Goal: Information Seeking & Learning: Learn about a topic

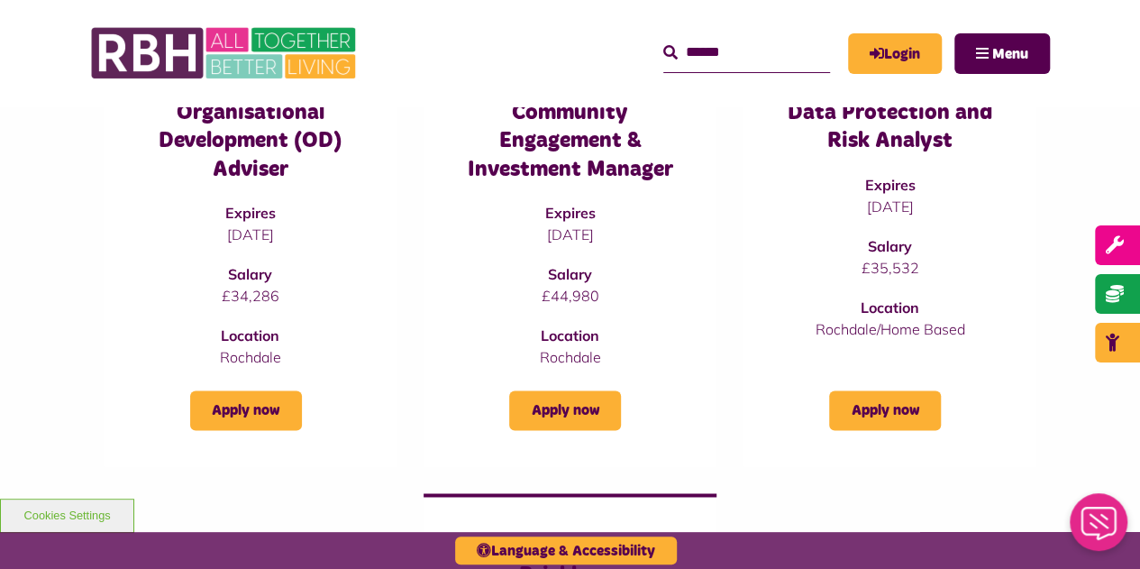
scroll to position [1172, 0]
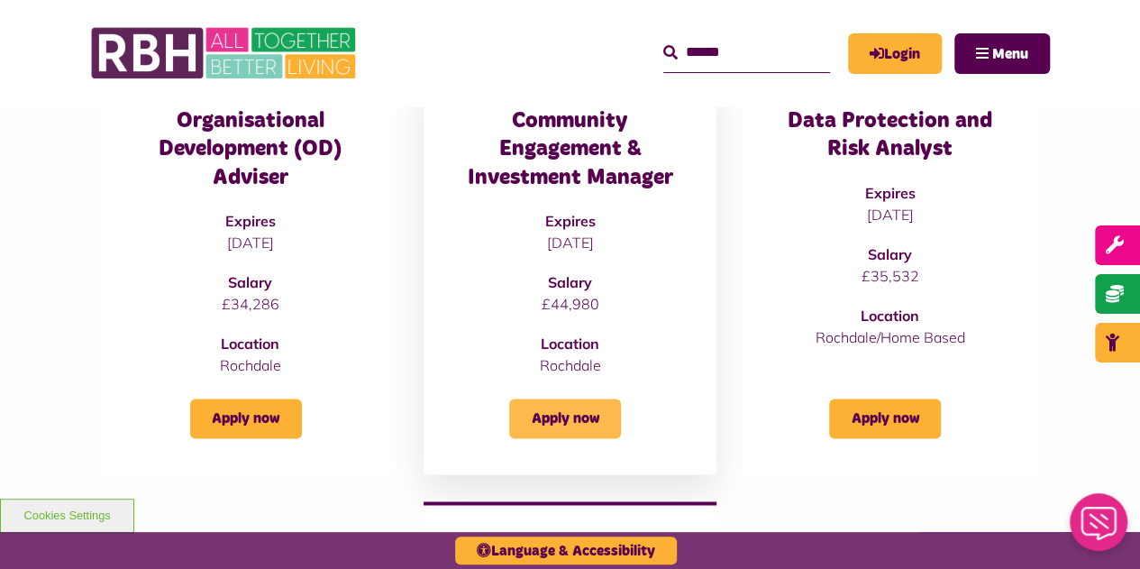
click at [573, 425] on link "Apply now" at bounding box center [565, 418] width 112 height 40
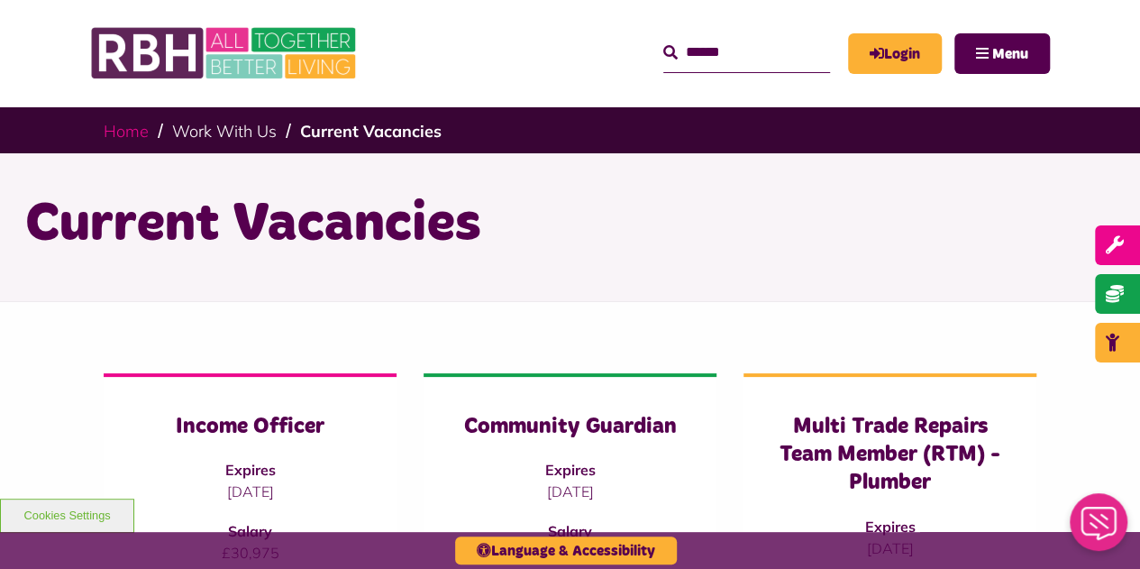
click at [134, 132] on link "Home" at bounding box center [126, 131] width 45 height 21
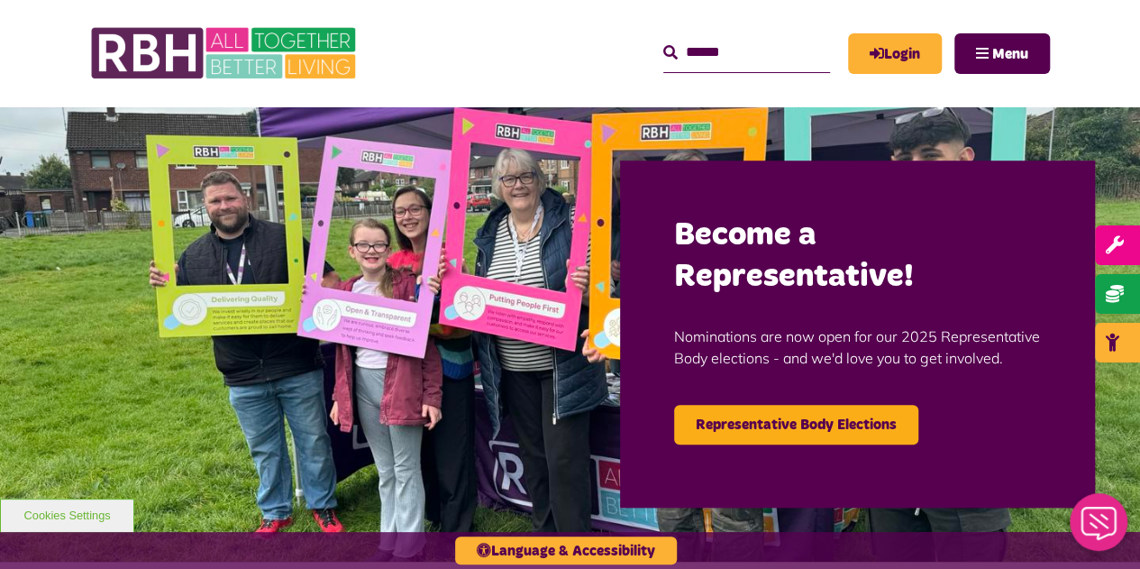
click at [764, 54] on input "Search" at bounding box center [746, 52] width 167 height 39
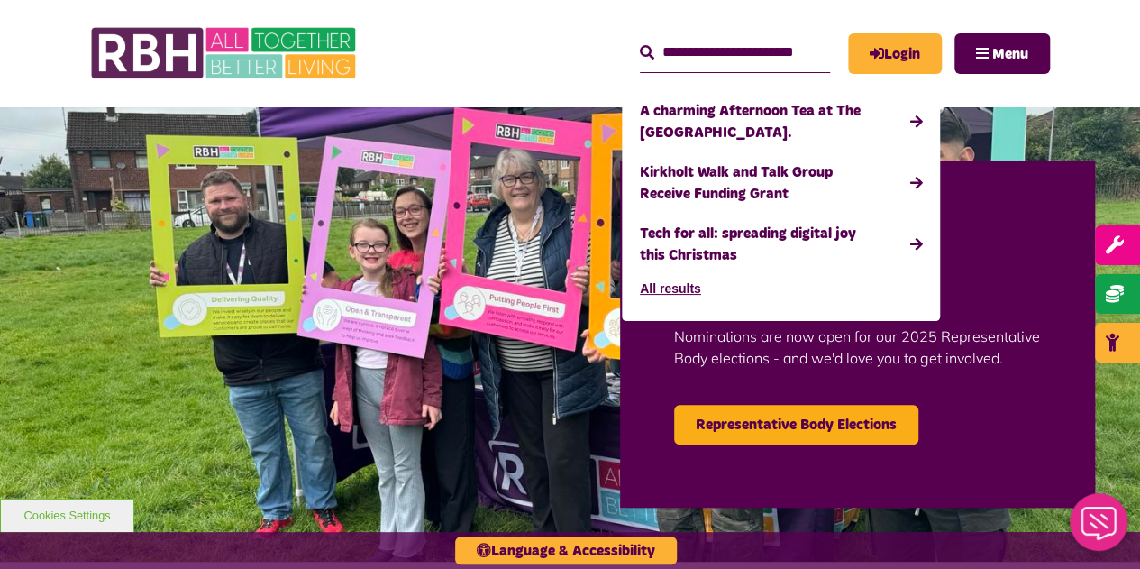
scroll to position [0, 23]
type input "**********"
click at [640, 42] on button "Search" at bounding box center [647, 53] width 14 height 22
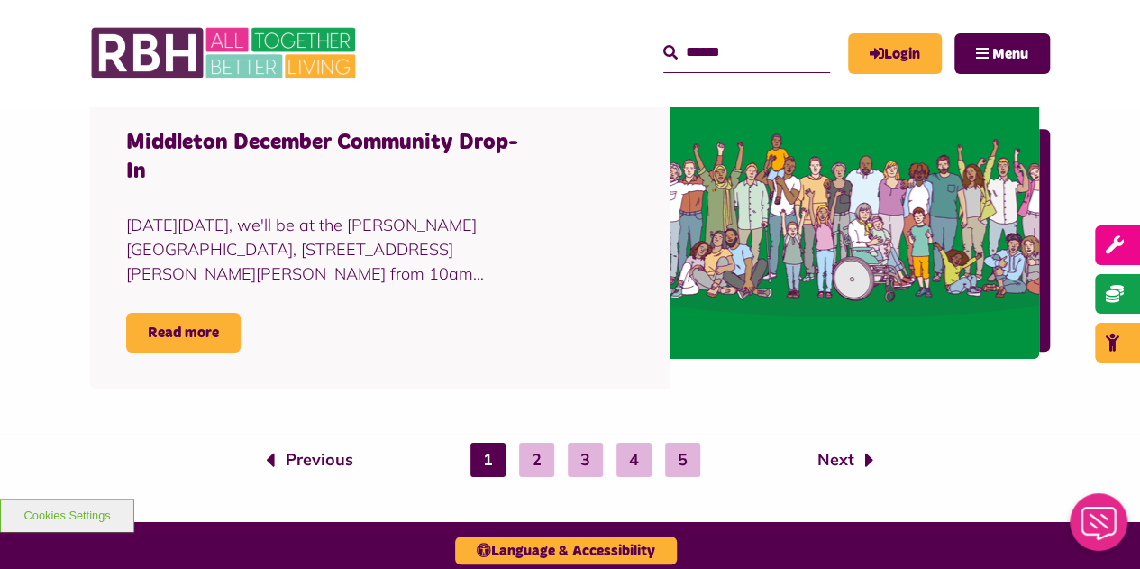
scroll to position [3025, 0]
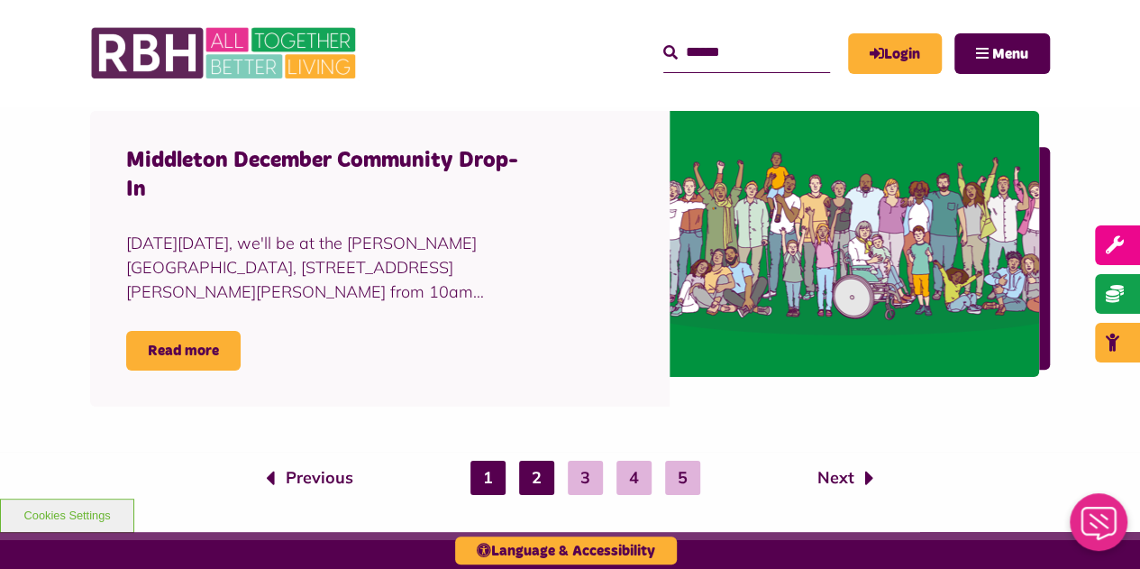
click at [534, 474] on link "2" at bounding box center [536, 478] width 35 height 34
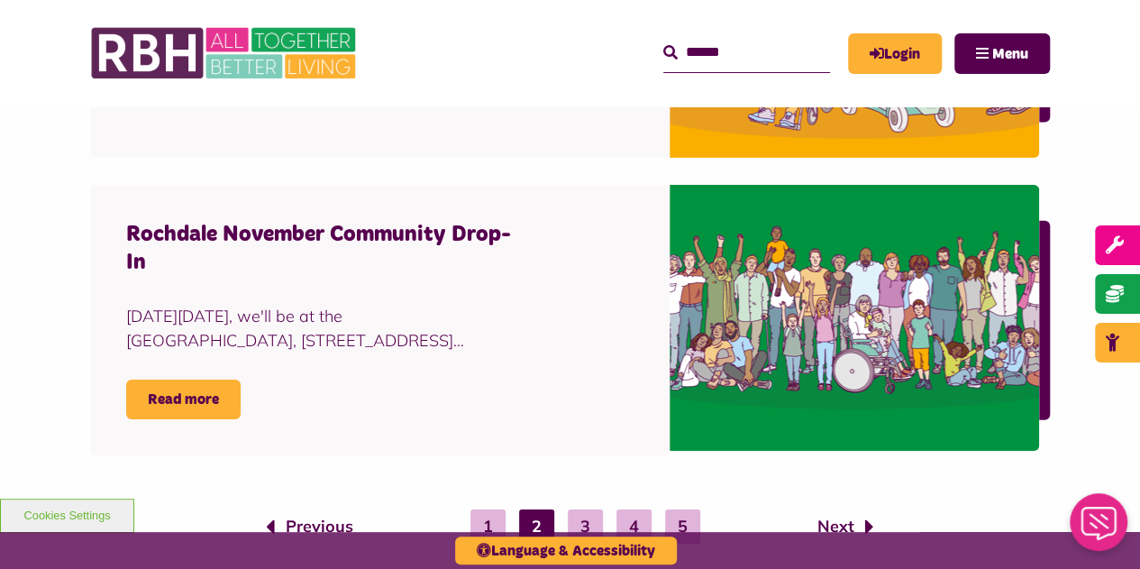
scroll to position [2932, 0]
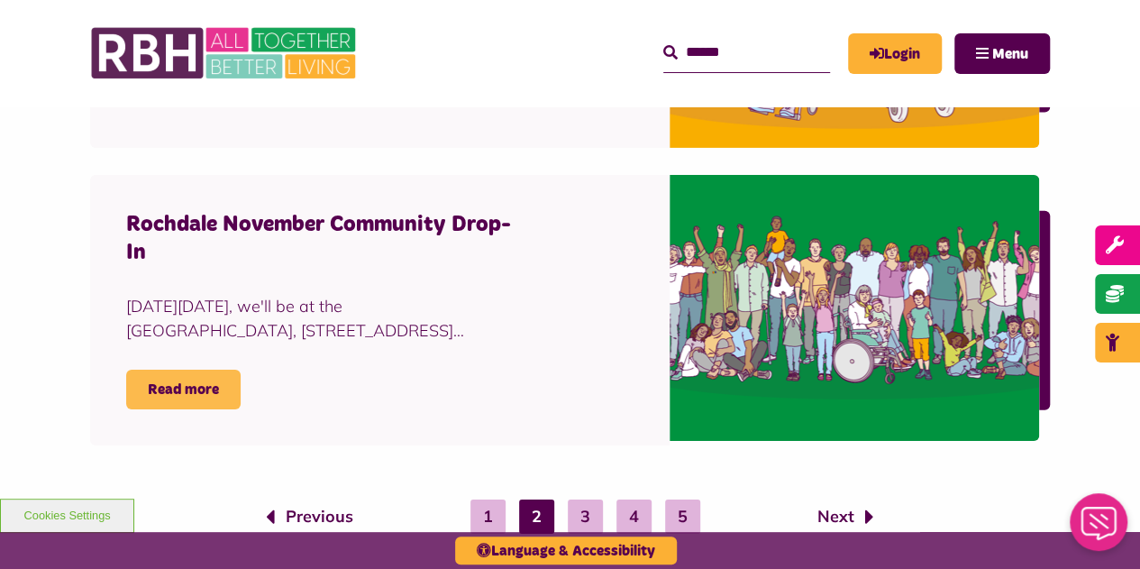
click at [188, 409] on link "Read more" at bounding box center [183, 390] width 114 height 40
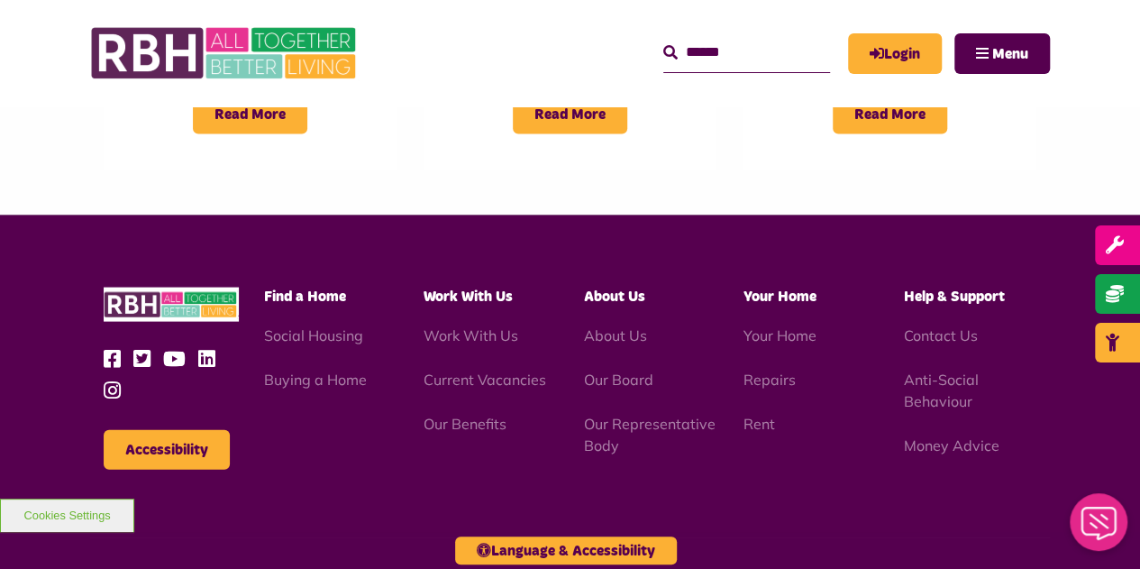
scroll to position [1737, 0]
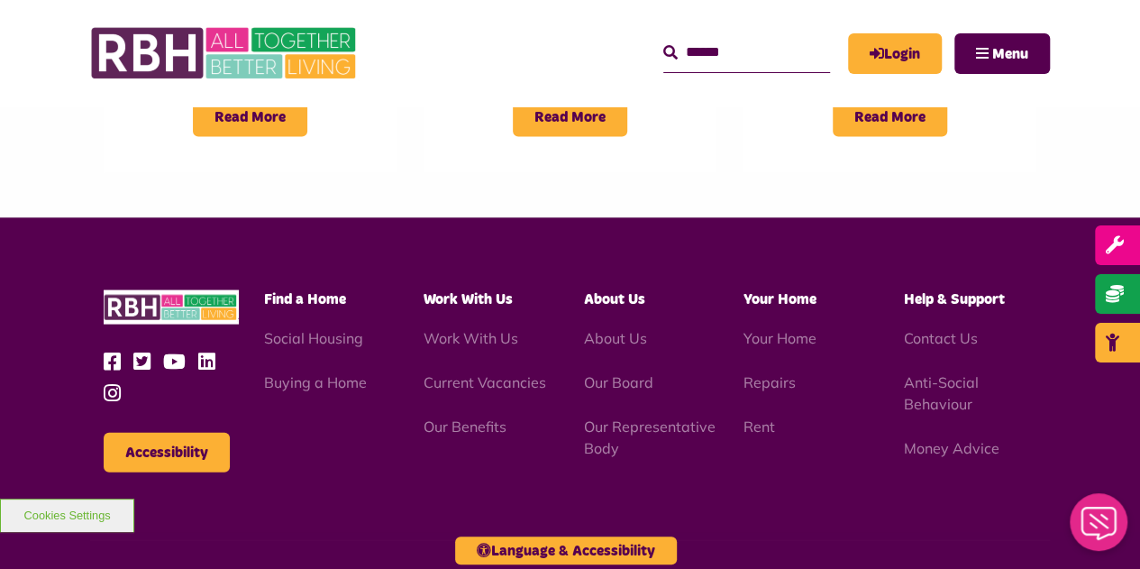
click at [937, 371] on li "Anti-Social Behaviour" at bounding box center [970, 392] width 133 height 43
click at [936, 373] on link "Anti-Social Behaviour" at bounding box center [941, 393] width 75 height 40
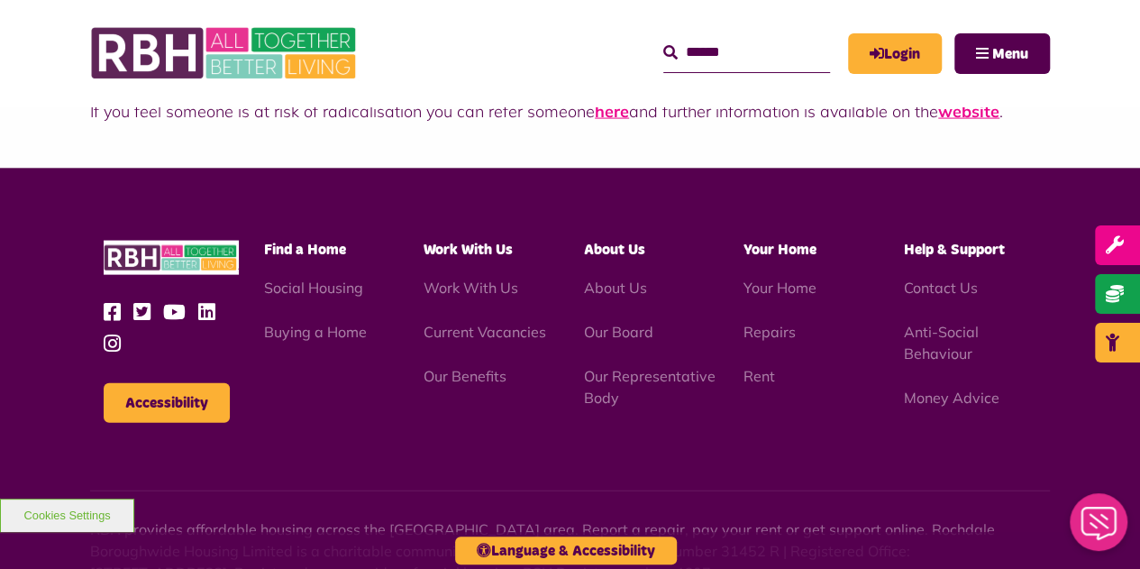
scroll to position [1797, 0]
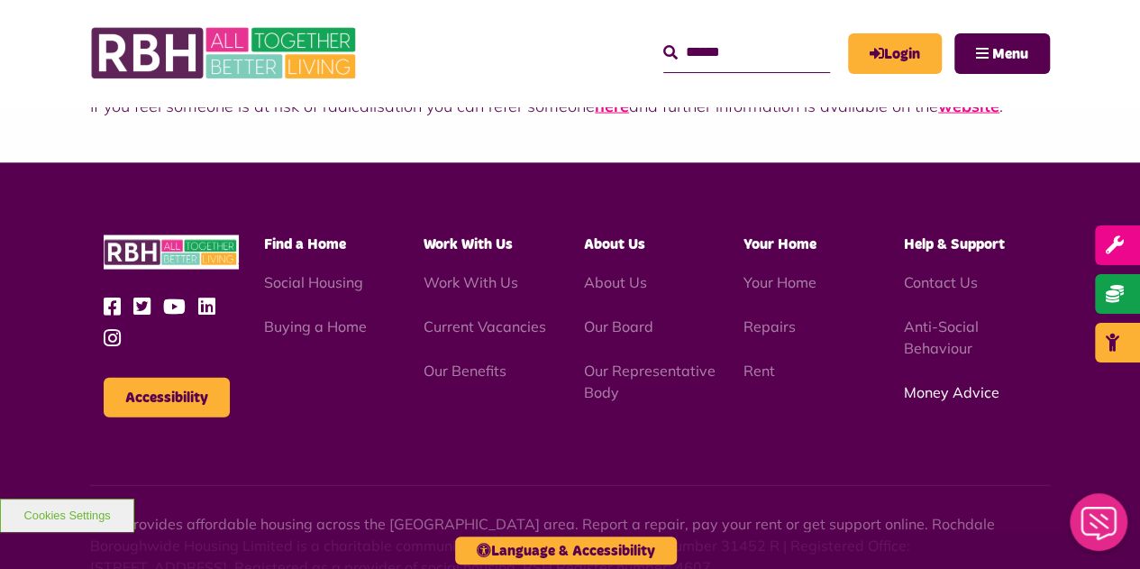
click at [949, 397] on link "Money Advice" at bounding box center [952, 392] width 96 height 18
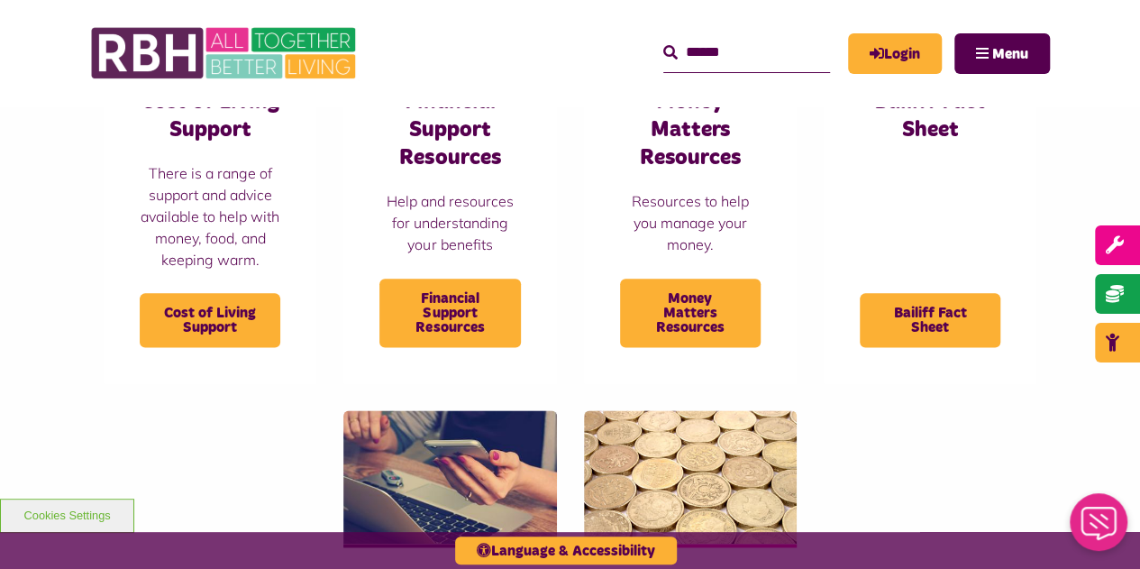
scroll to position [919, 0]
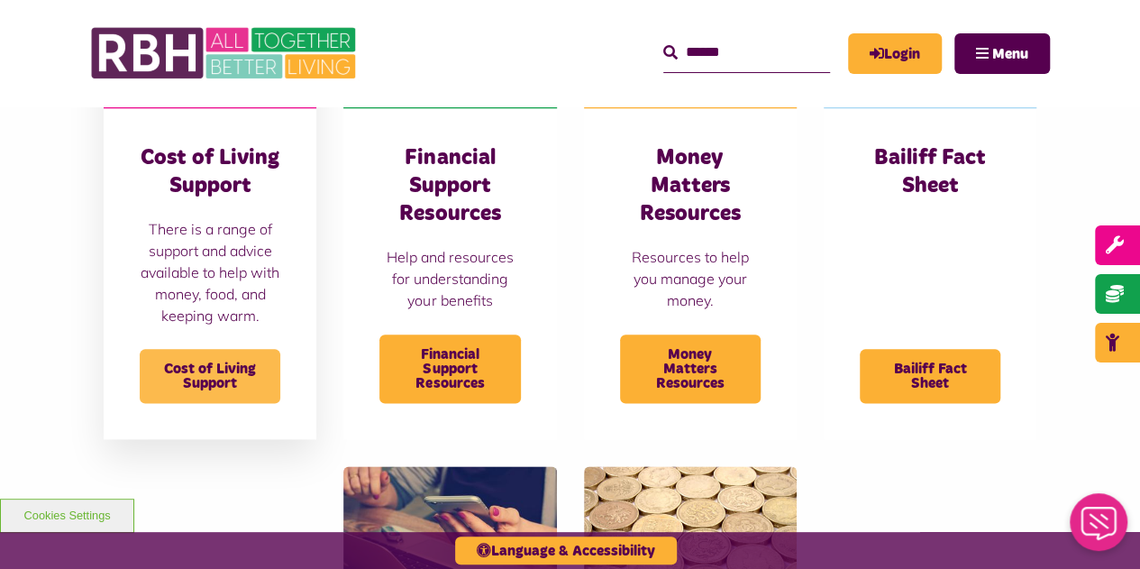
click at [194, 370] on span "Cost of Living Support" at bounding box center [210, 376] width 141 height 54
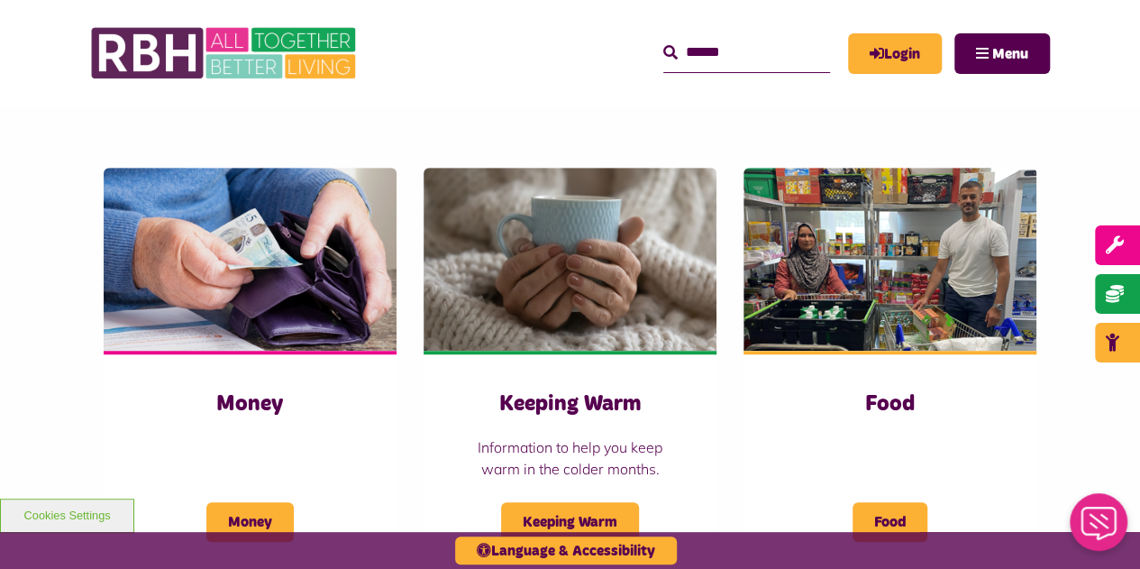
scroll to position [460, 0]
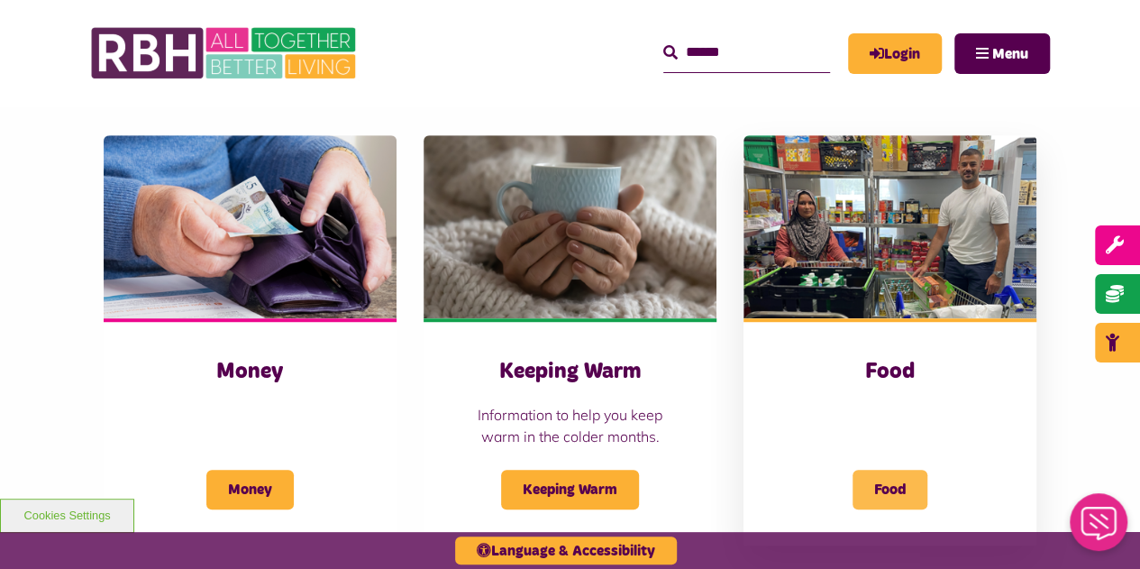
click at [883, 491] on span "Food" at bounding box center [890, 490] width 75 height 40
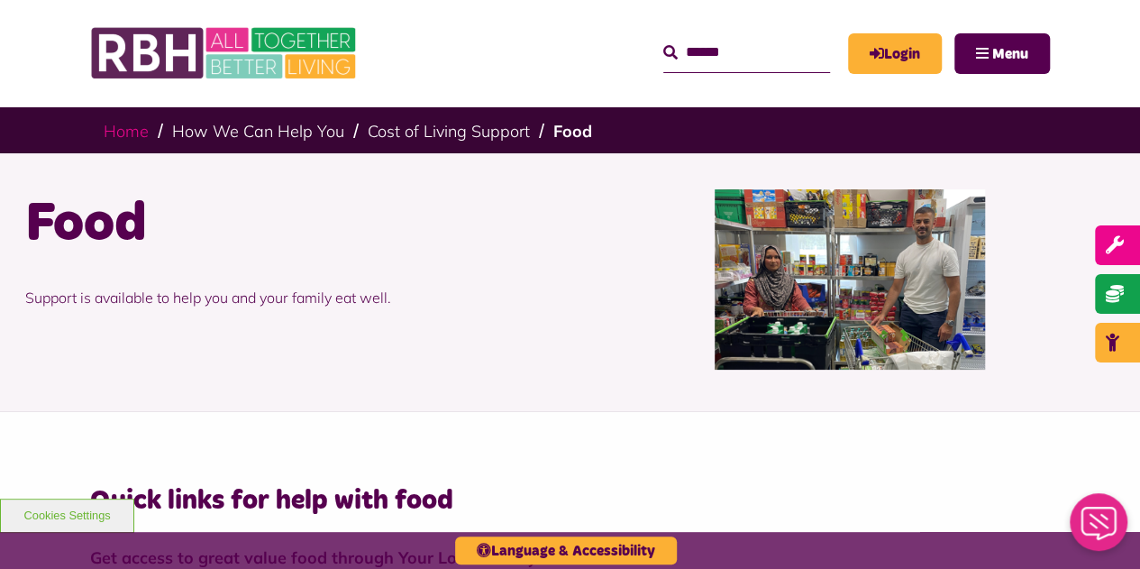
click at [128, 136] on link "Home" at bounding box center [126, 131] width 45 height 21
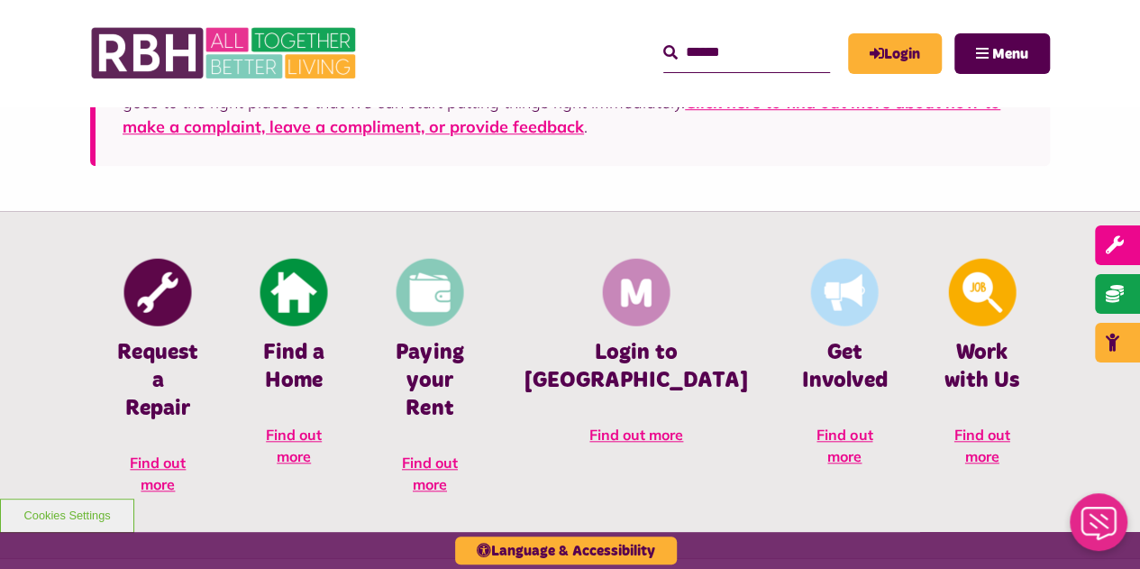
scroll to position [647, 0]
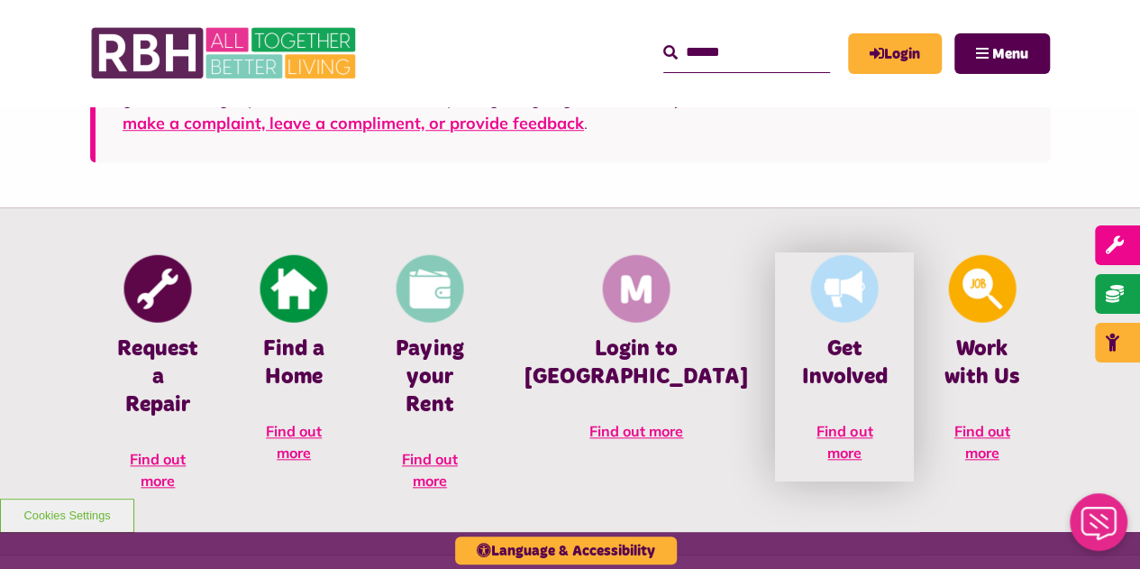
click at [817, 433] on span "Find out more" at bounding box center [845, 442] width 56 height 40
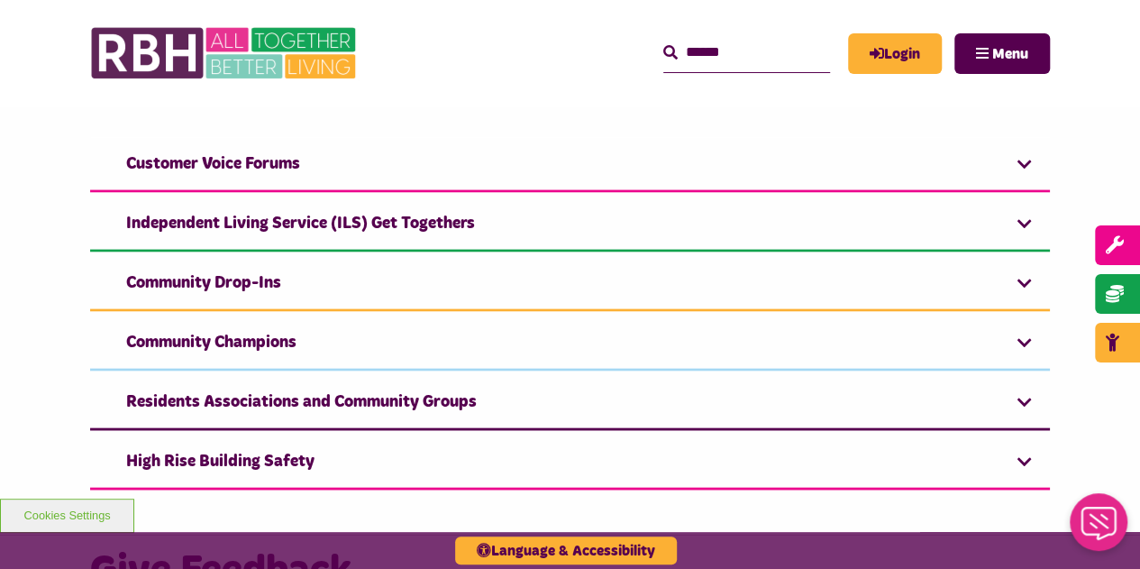
scroll to position [1785, 0]
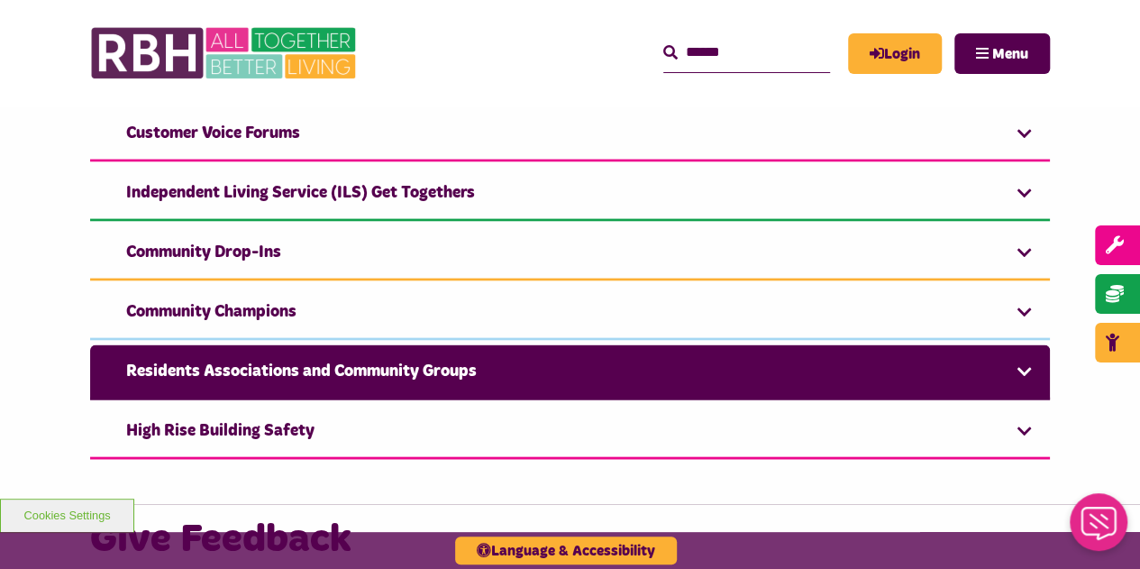
click at [1018, 370] on link "Residents Associations and Community Groups" at bounding box center [570, 372] width 960 height 55
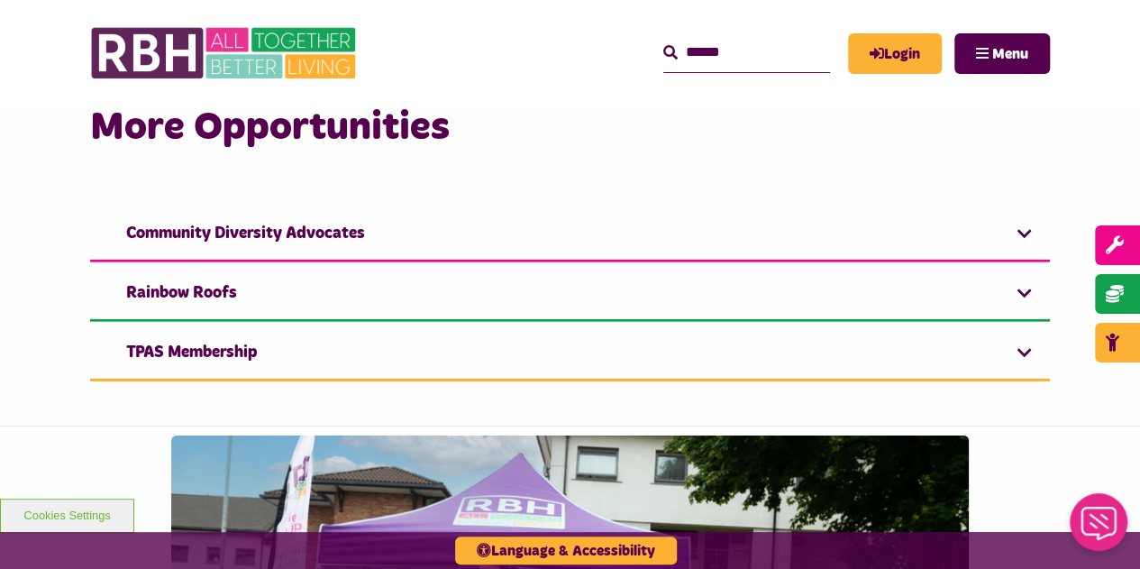
scroll to position [2708, 0]
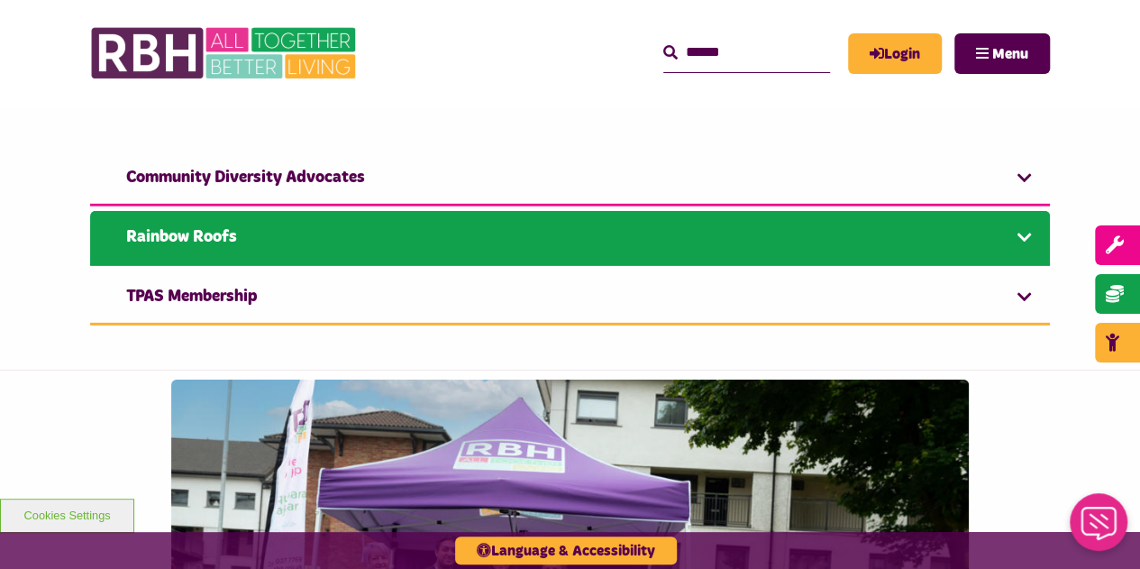
click at [1025, 233] on link "Rainbow Roofs" at bounding box center [570, 238] width 960 height 55
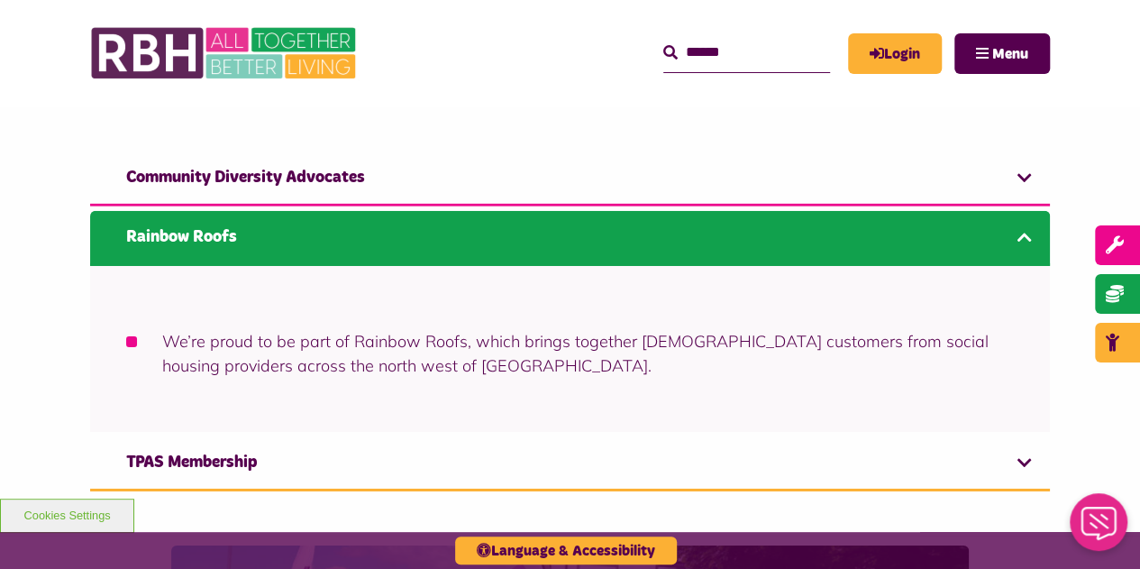
click at [1025, 233] on link "Rainbow Roofs" at bounding box center [570, 238] width 960 height 55
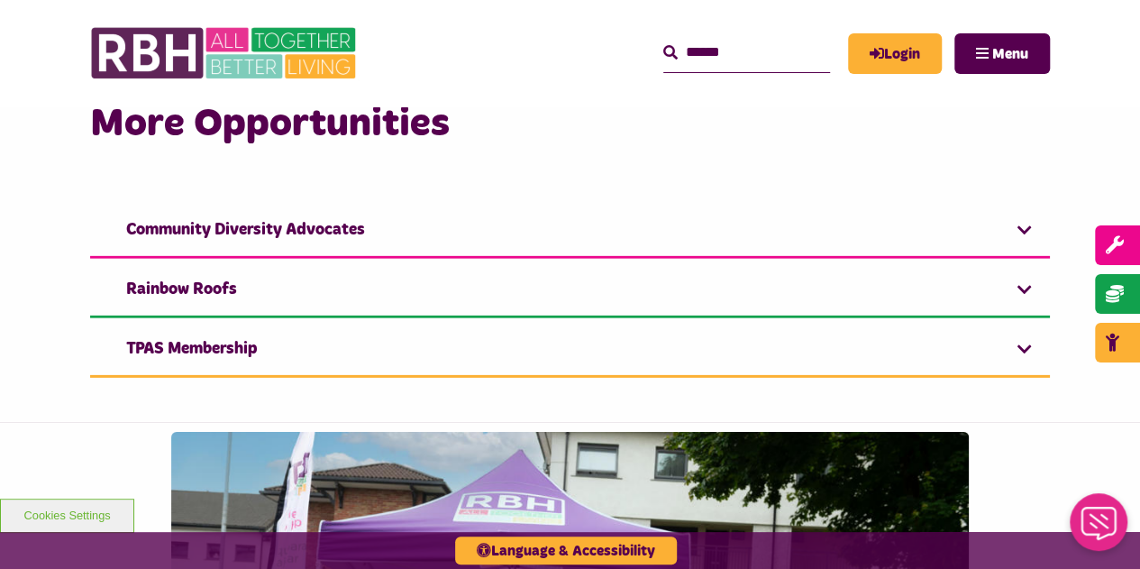
scroll to position [2742, 0]
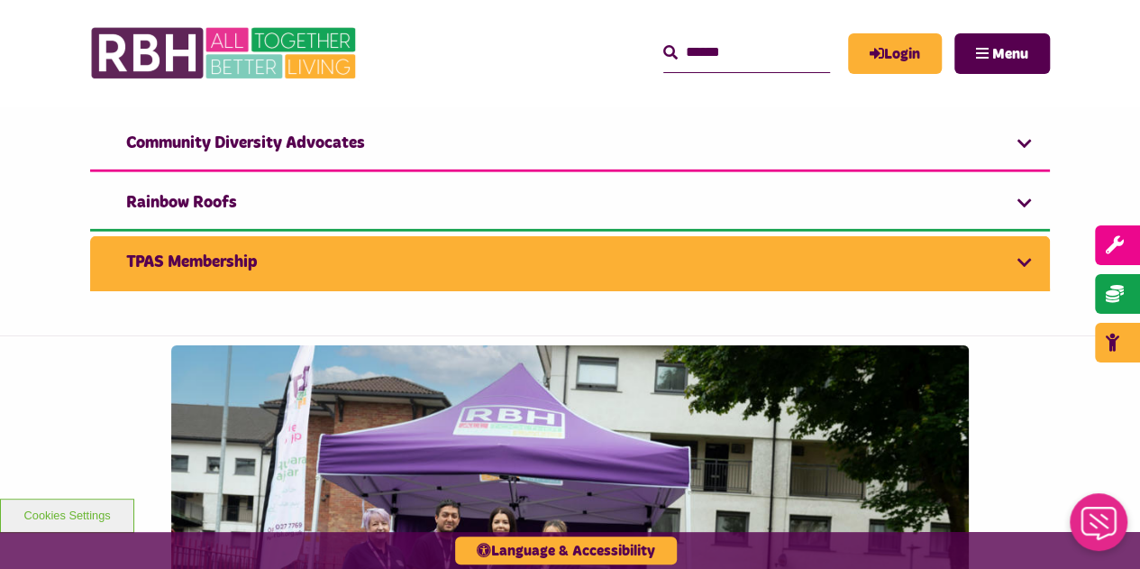
click at [1031, 243] on link "TPAS Membership" at bounding box center [570, 263] width 960 height 55
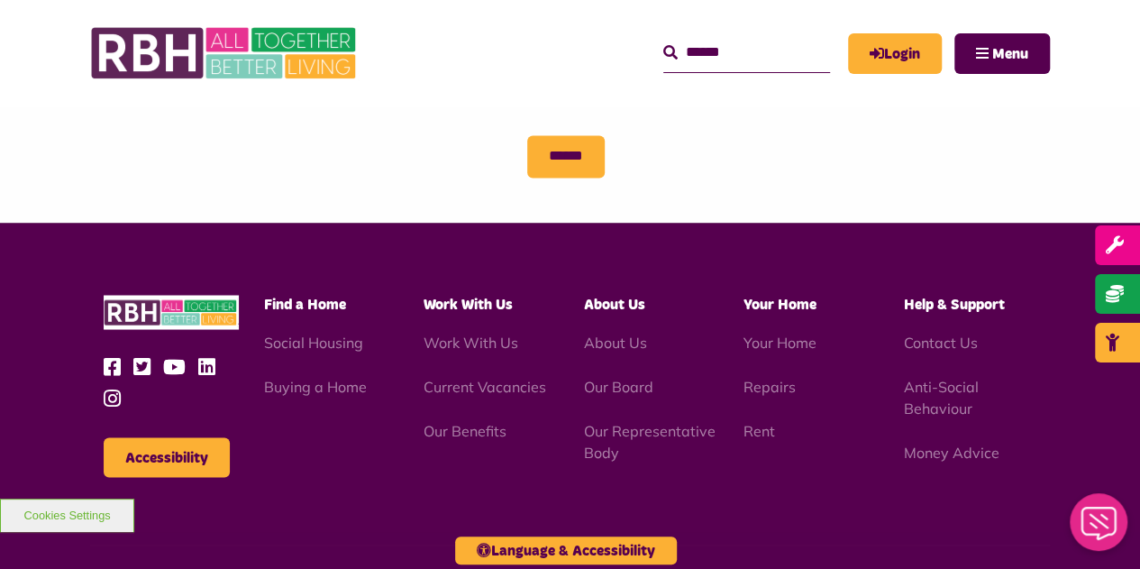
scroll to position [4883, 0]
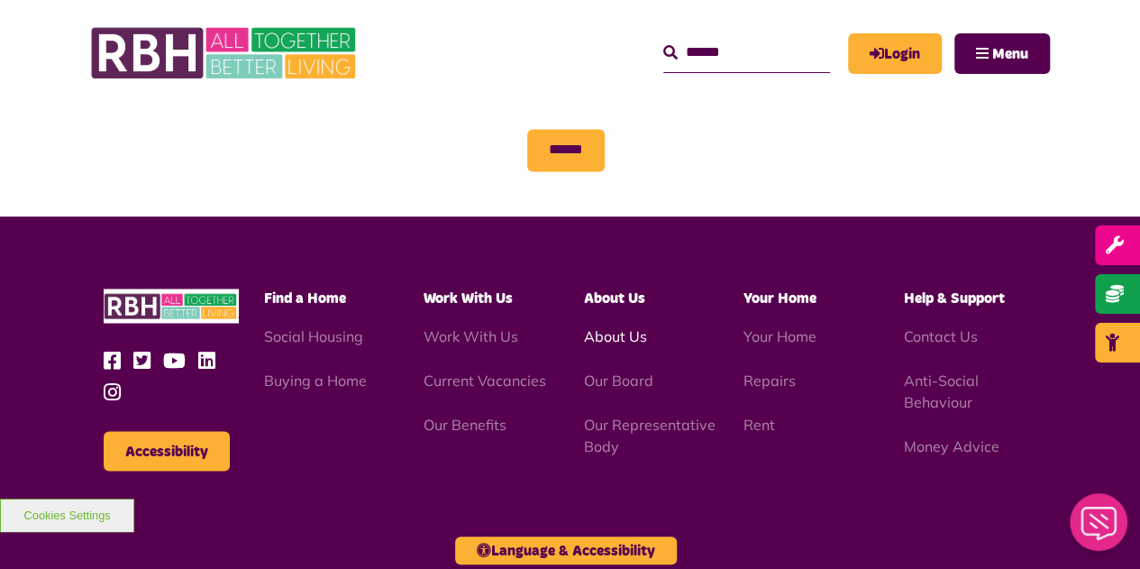
click at [629, 326] on link "About Us" at bounding box center [615, 335] width 63 height 18
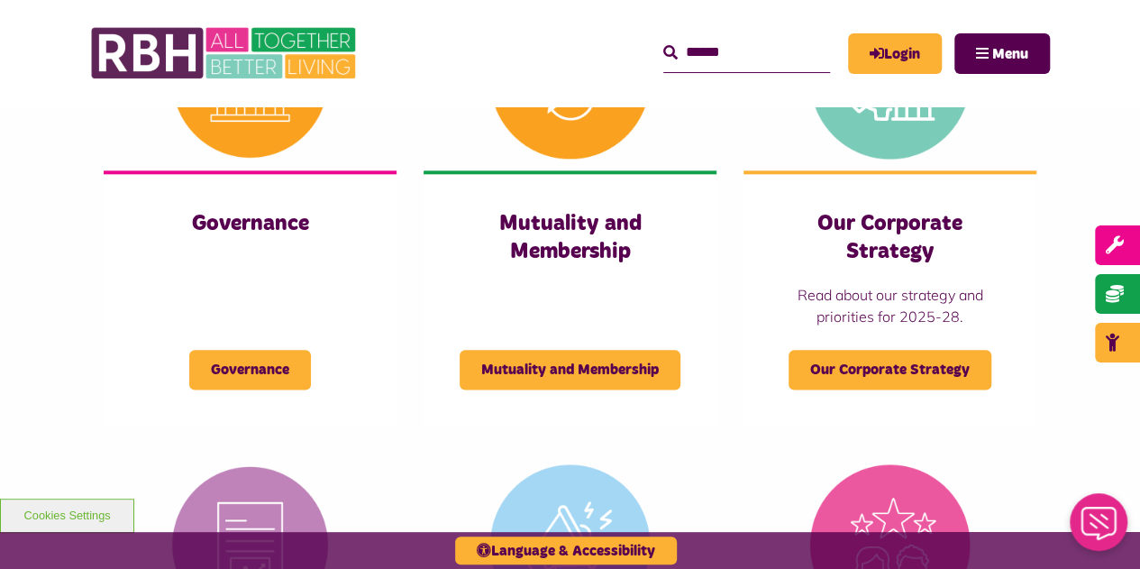
scroll to position [918, 0]
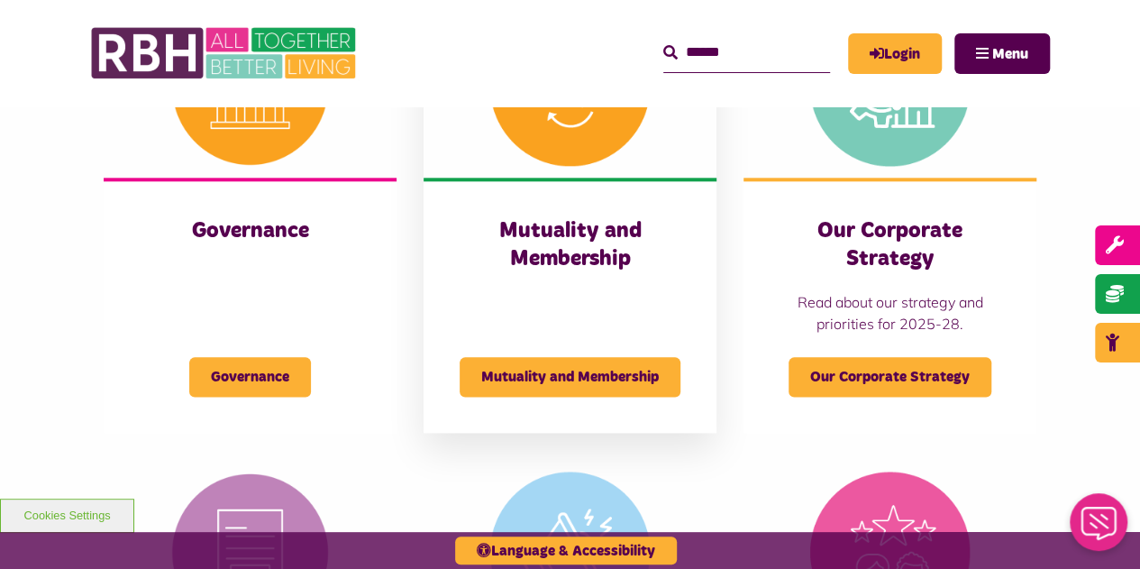
click at [586, 259] on h3 "Mutuality and Membership" at bounding box center [570, 245] width 221 height 56
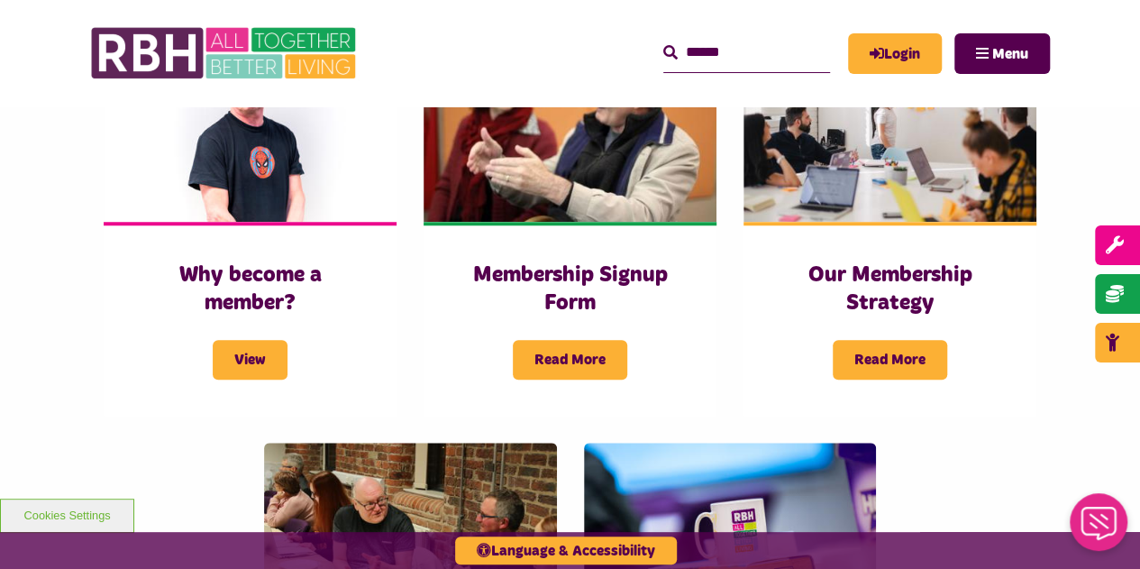
scroll to position [650, 0]
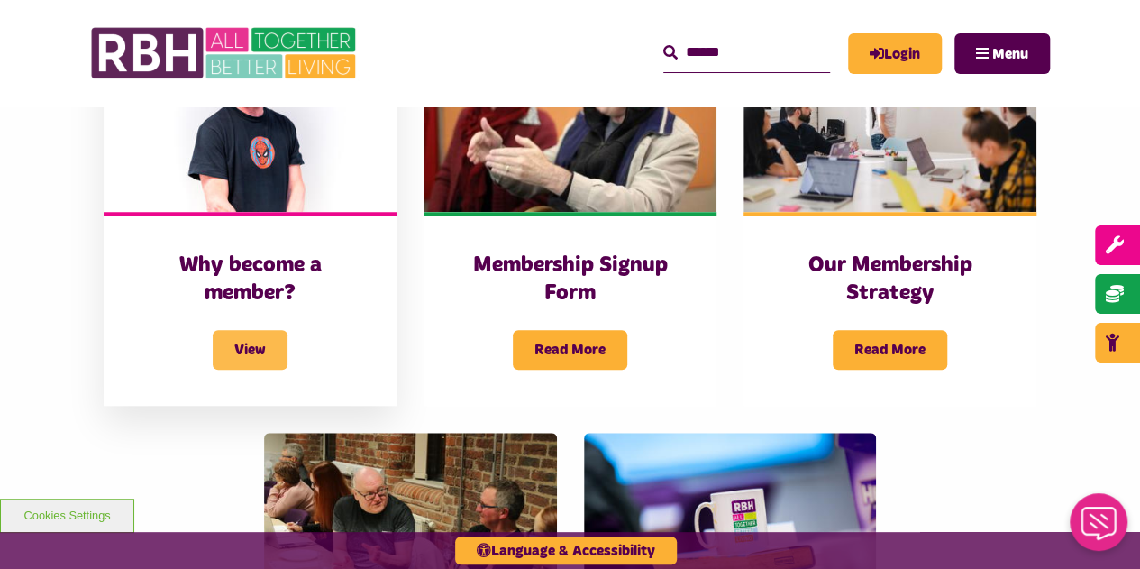
click at [249, 352] on span "View" at bounding box center [250, 350] width 75 height 40
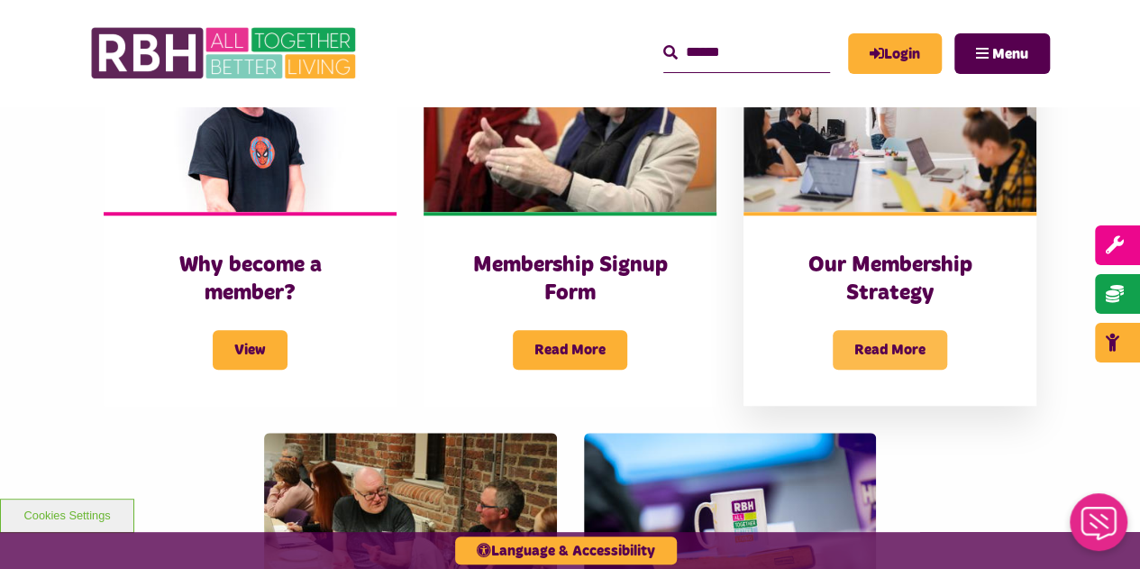
click at [921, 349] on span "Read More" at bounding box center [890, 350] width 114 height 40
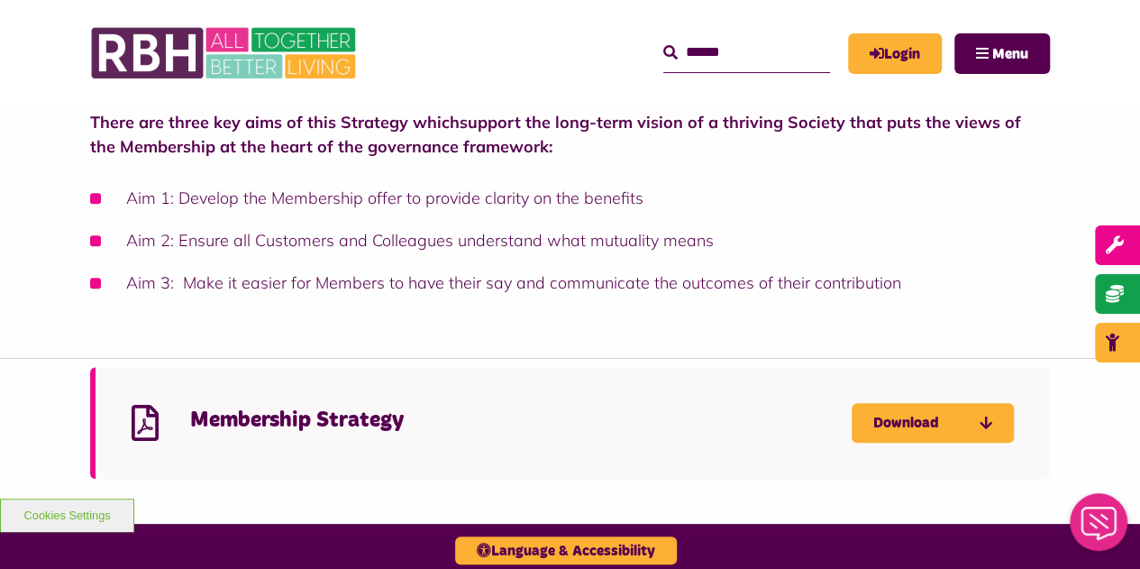
scroll to position [562, 0]
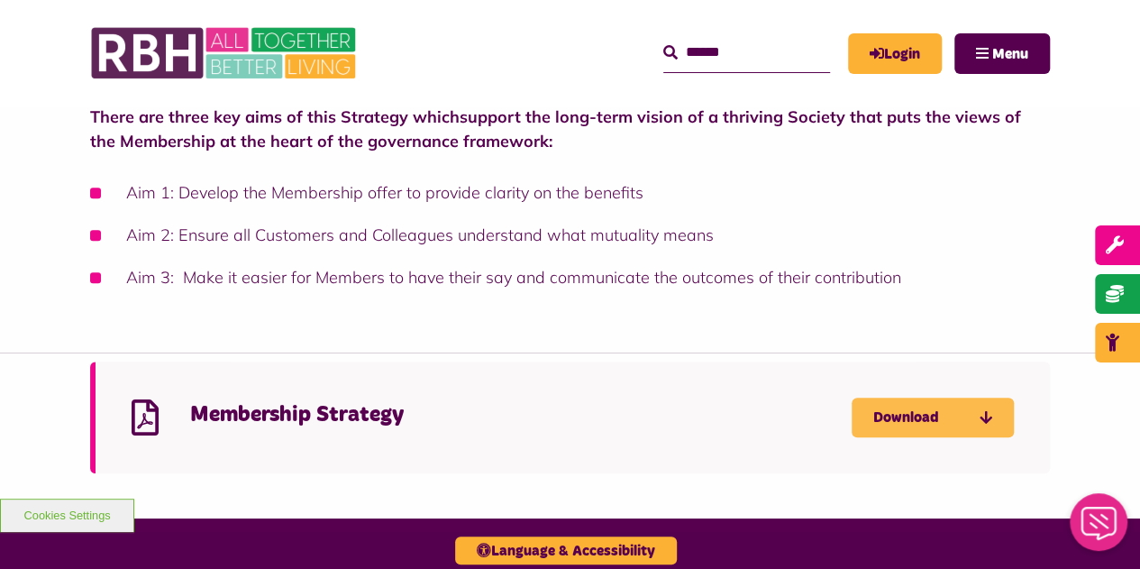
click at [947, 424] on link "Download" at bounding box center [933, 417] width 162 height 40
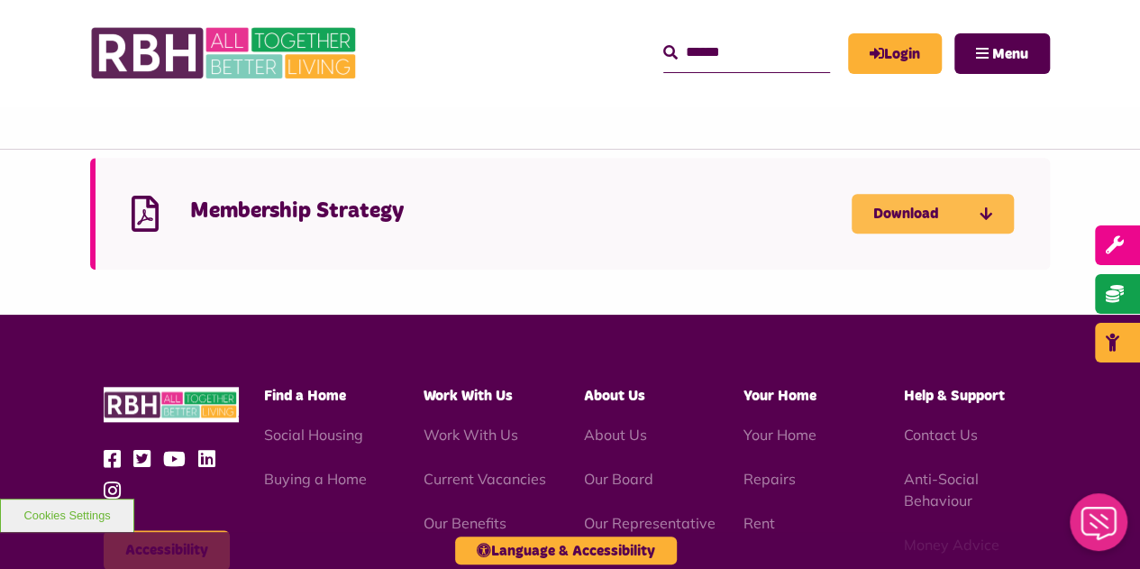
scroll to position [850, 0]
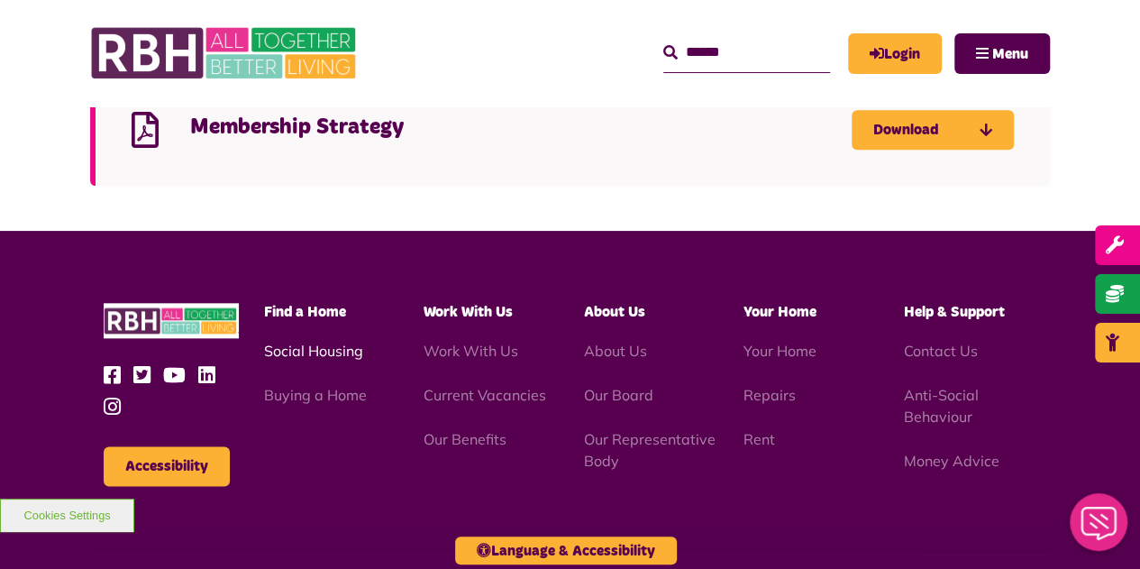
click at [308, 352] on link "Social Housing" at bounding box center [313, 351] width 99 height 18
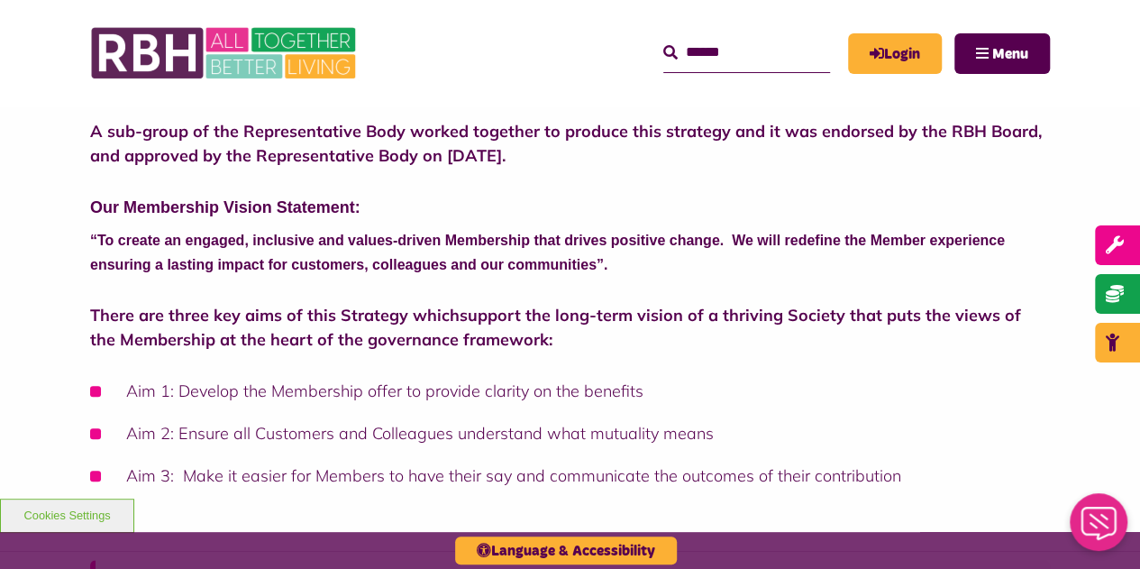
scroll to position [0, 0]
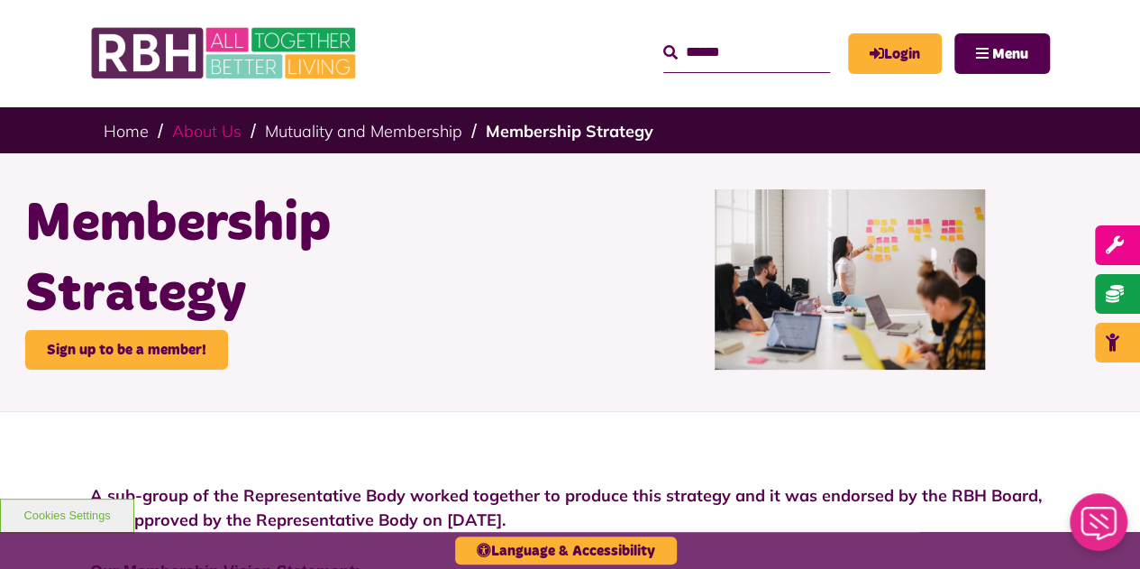
click at [225, 132] on link "About Us" at bounding box center [206, 131] width 69 height 21
